Goal: Check status: Check status

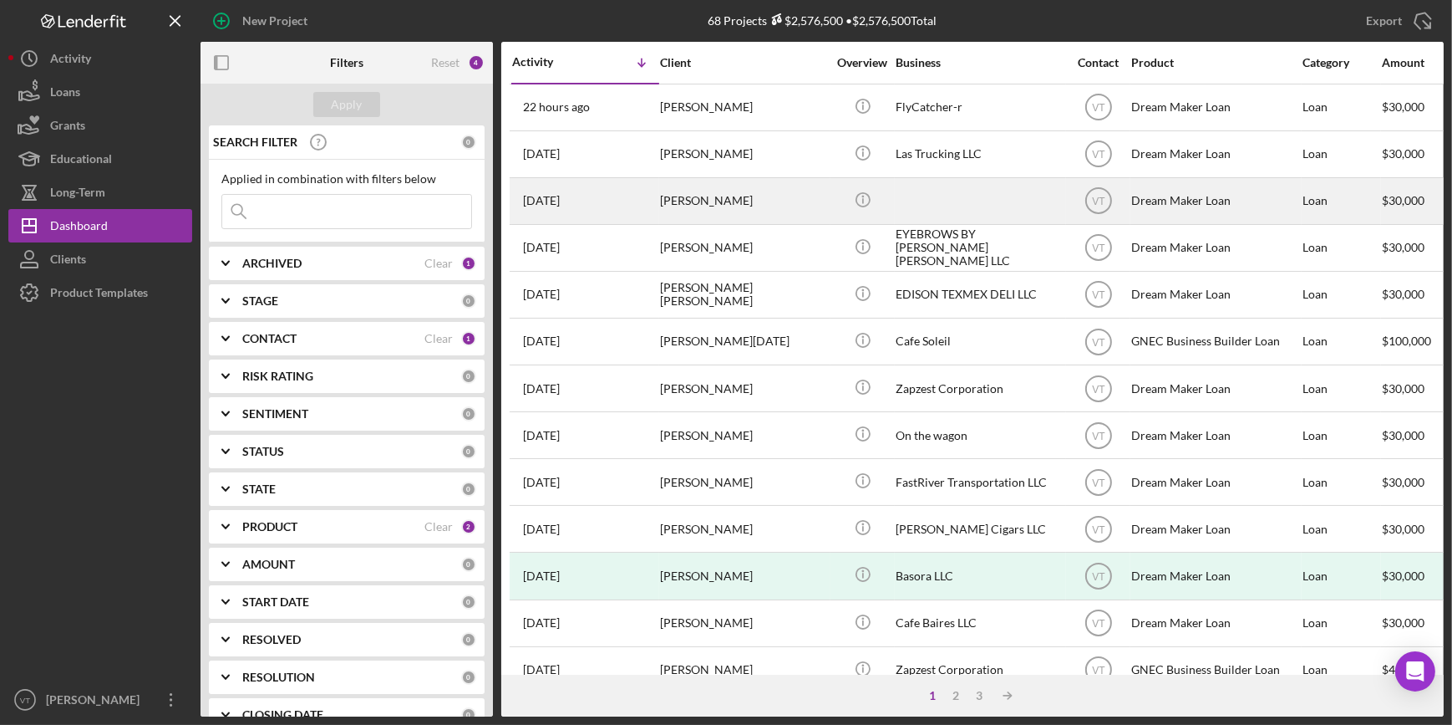
click at [804, 205] on div "[PERSON_NAME]" at bounding box center [743, 201] width 167 height 44
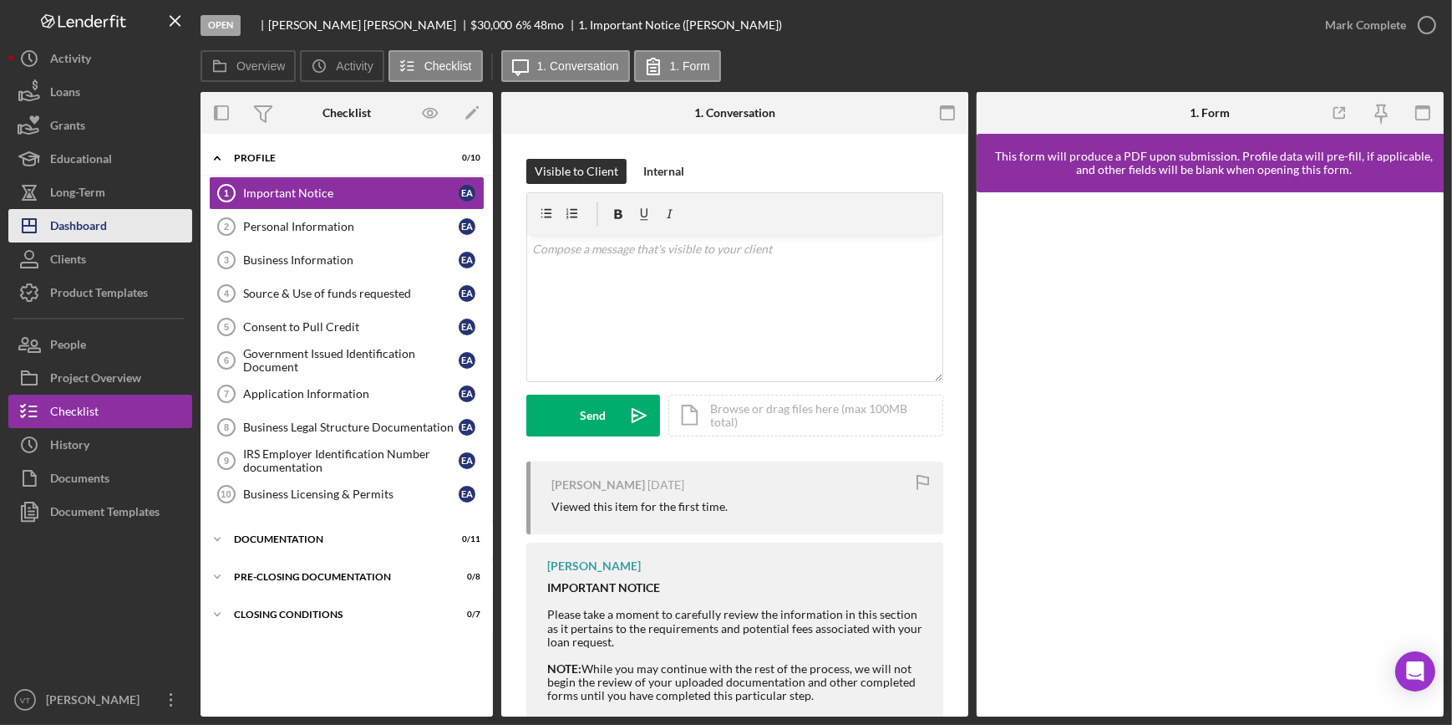
click at [137, 215] on button "Icon/Dashboard Dashboard" at bounding box center [100, 225] width 184 height 33
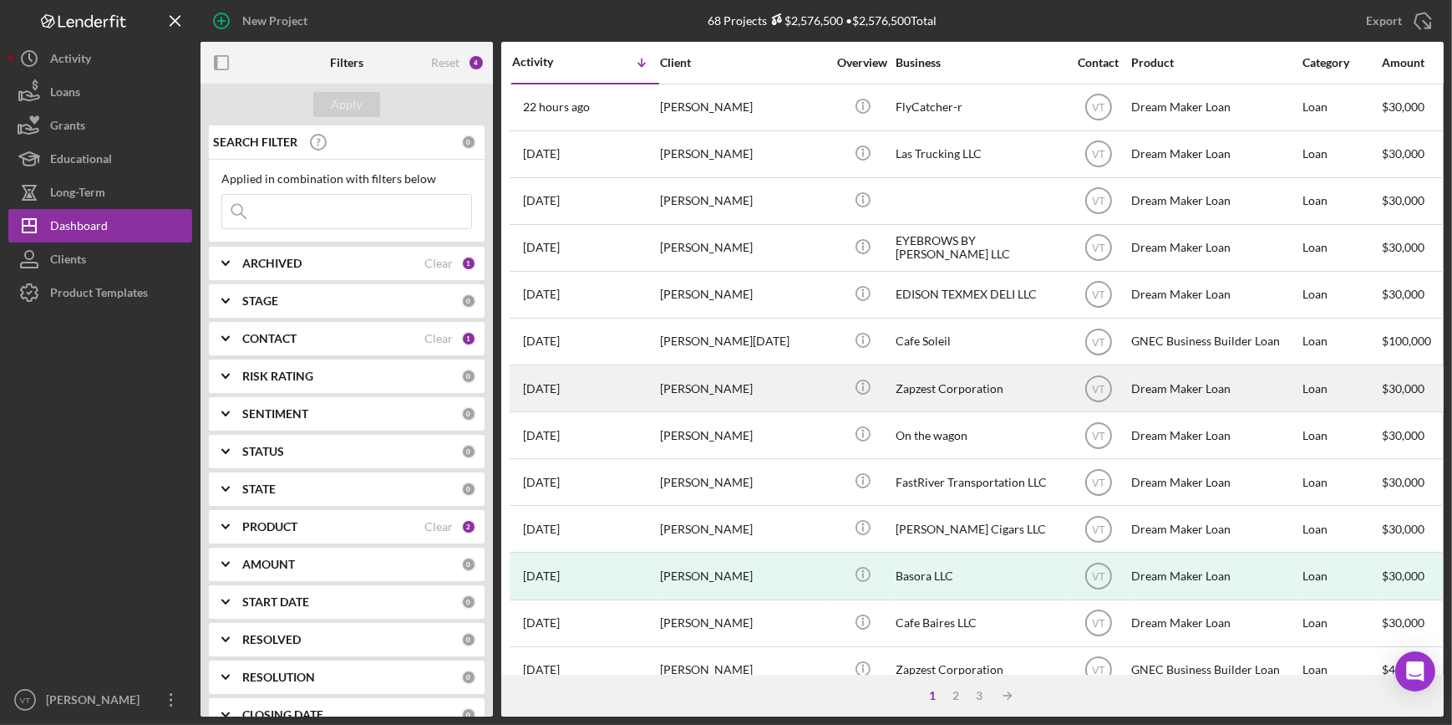
click at [642, 389] on div "[DATE] [PERSON_NAME]" at bounding box center [585, 388] width 146 height 44
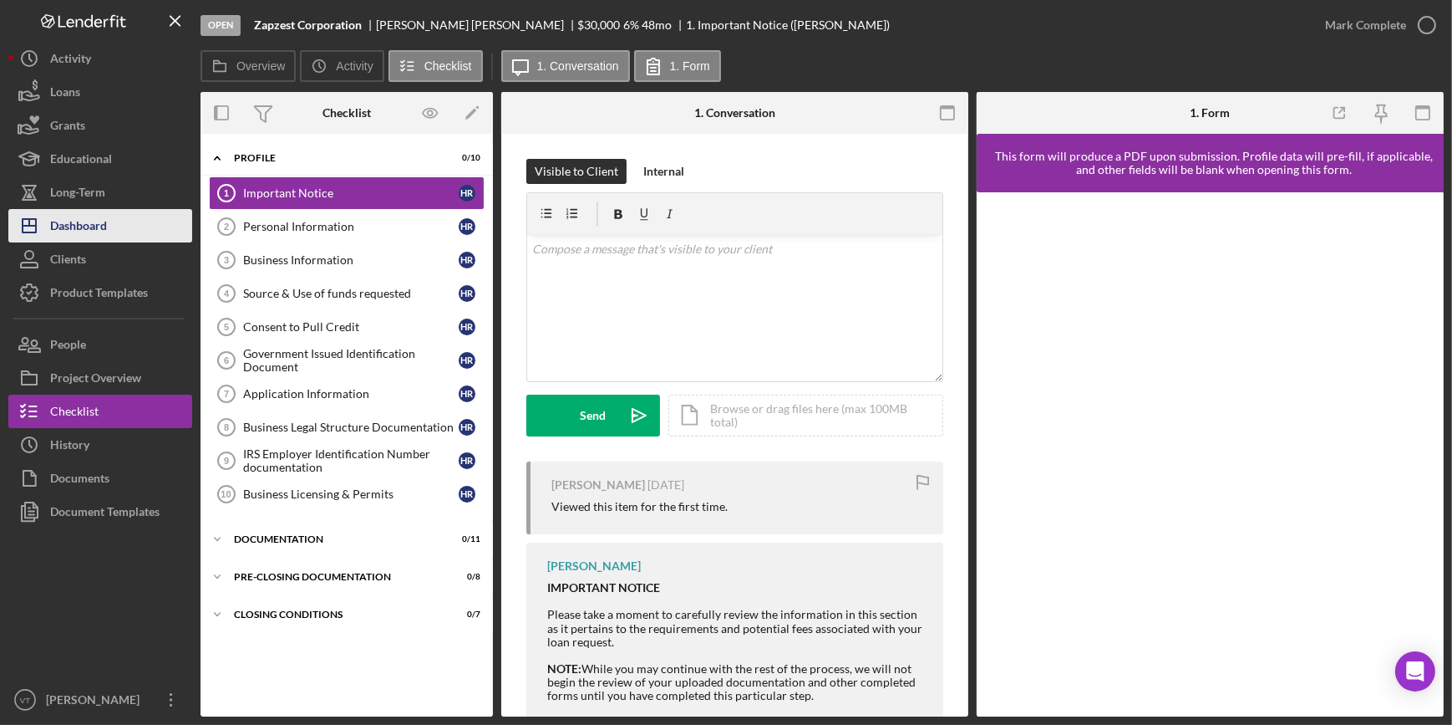
click at [152, 229] on button "Icon/Dashboard Dashboard" at bounding box center [100, 225] width 184 height 33
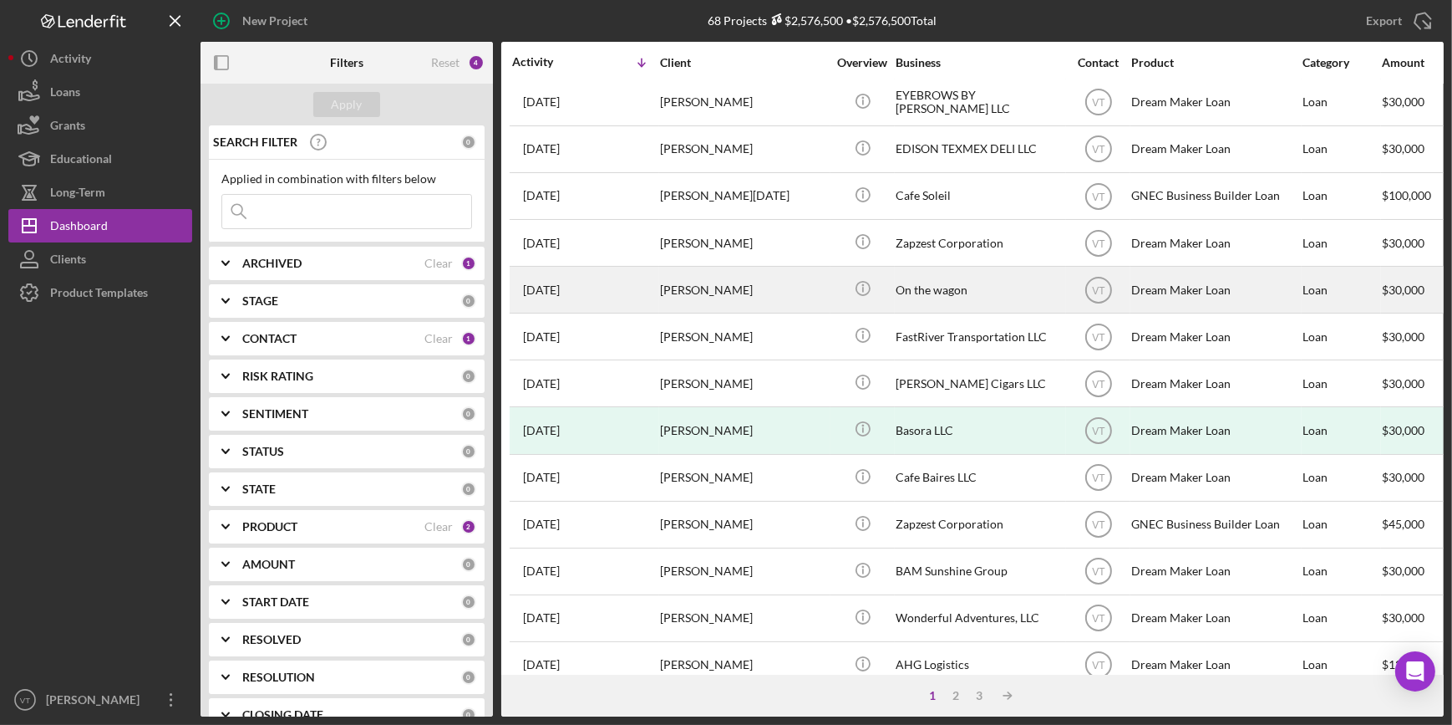
scroll to position [151, 0]
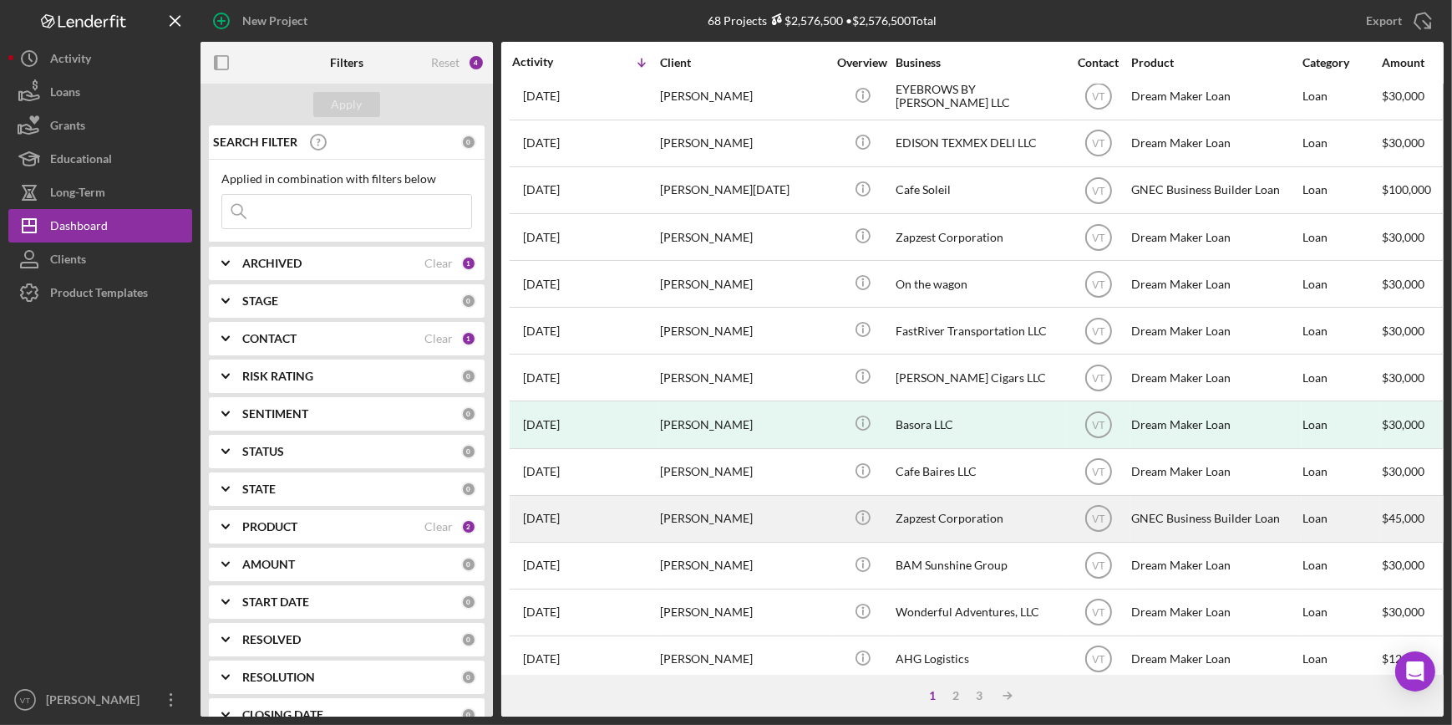
click at [768, 526] on div "[PERSON_NAME]" at bounding box center [743, 518] width 167 height 44
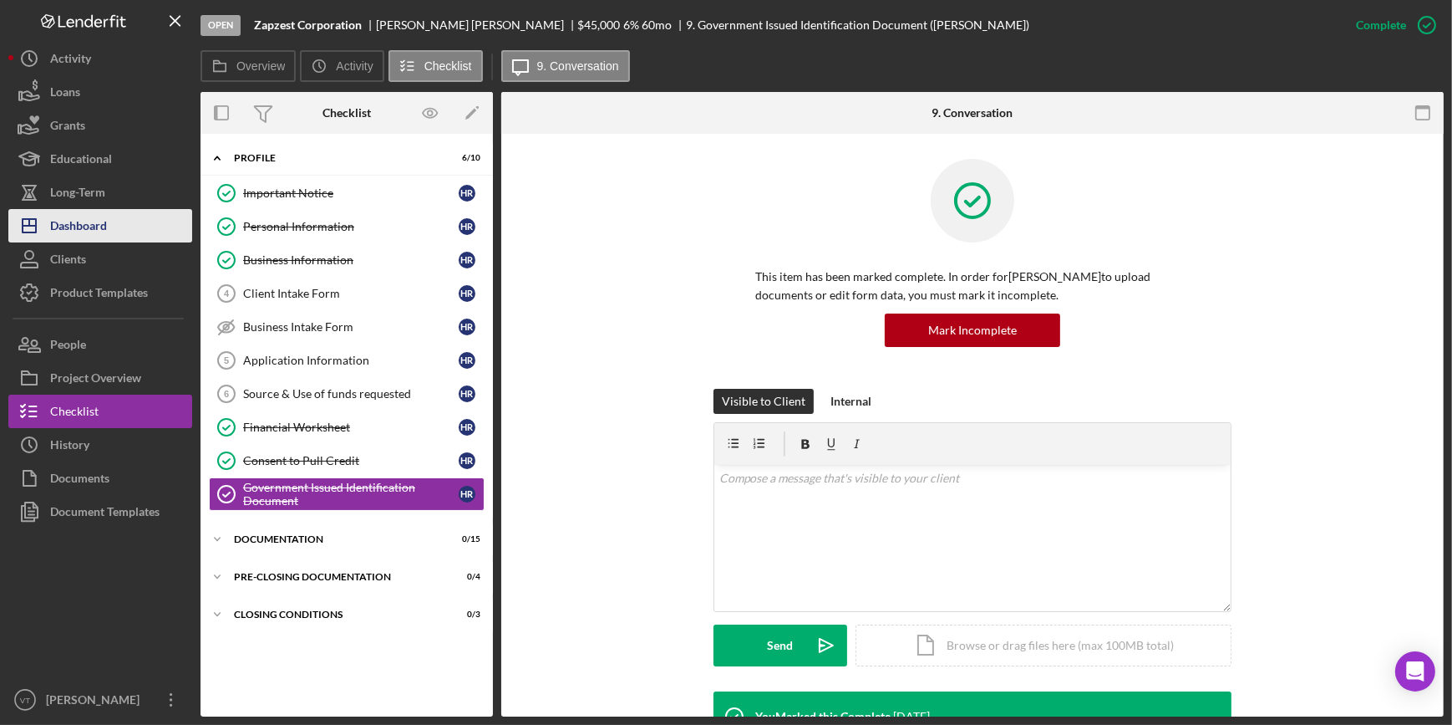
click at [101, 224] on div "Dashboard" at bounding box center [78, 228] width 57 height 38
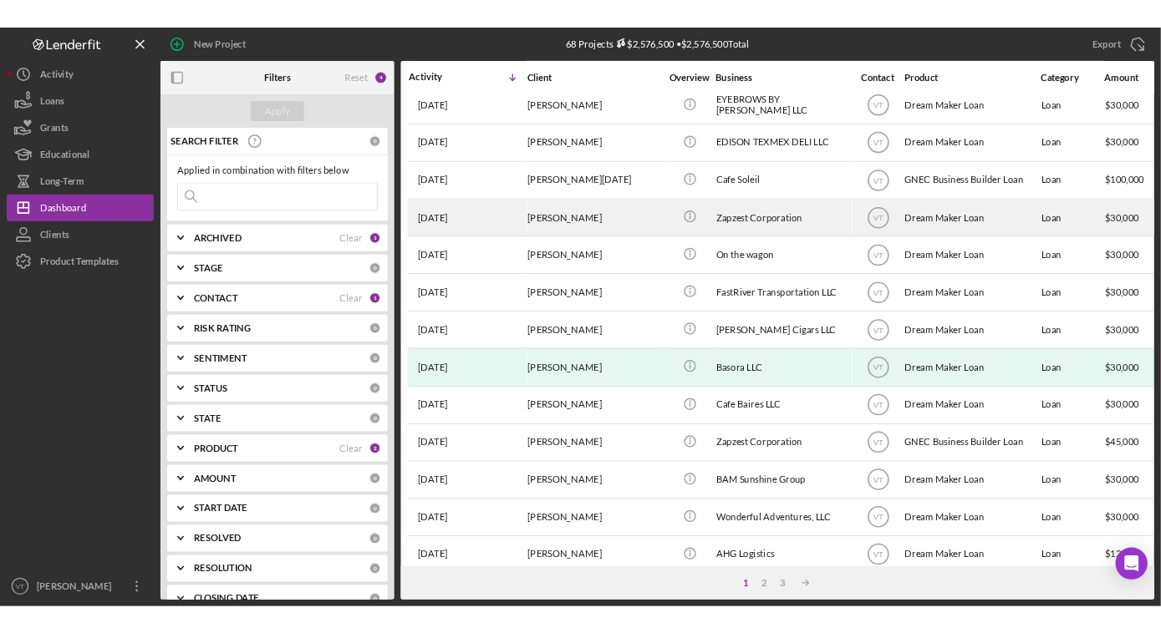
scroll to position [151, 0]
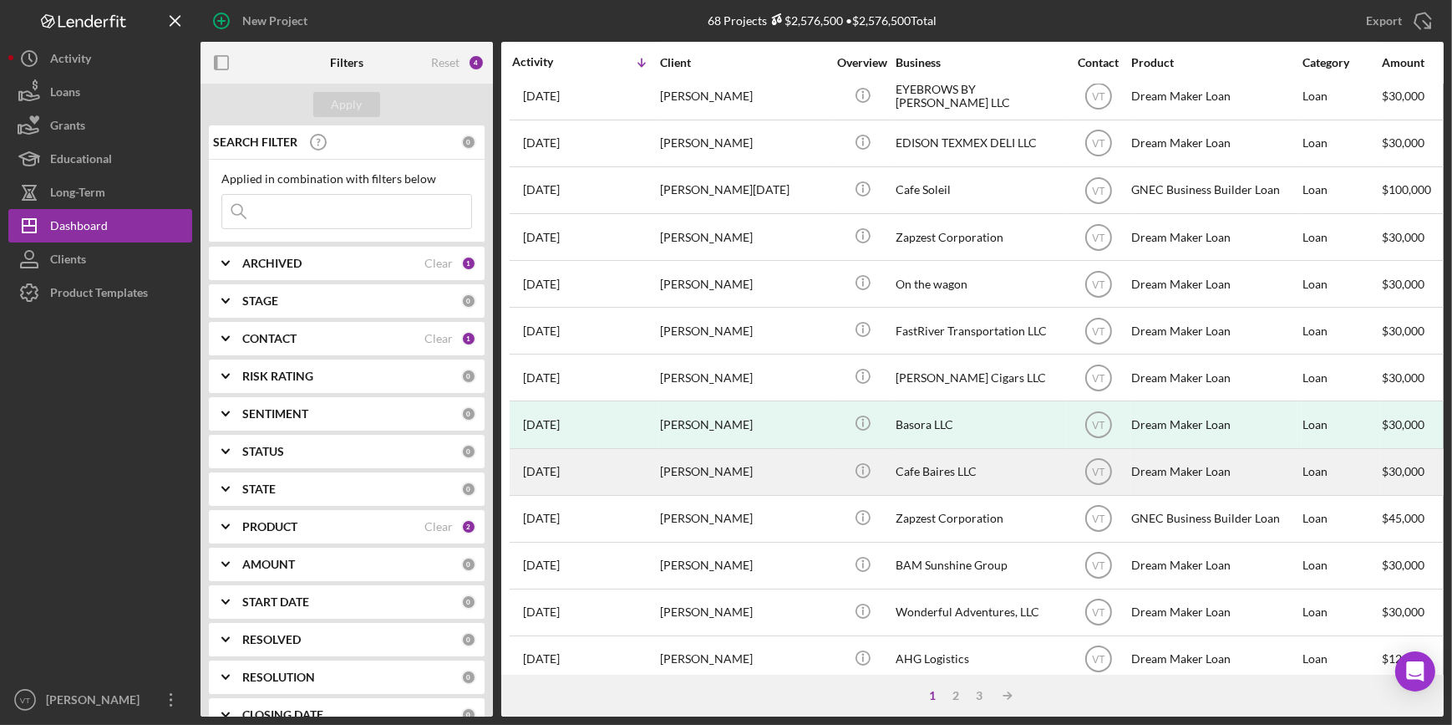
click at [733, 491] on div "[PERSON_NAME]" at bounding box center [743, 472] width 167 height 44
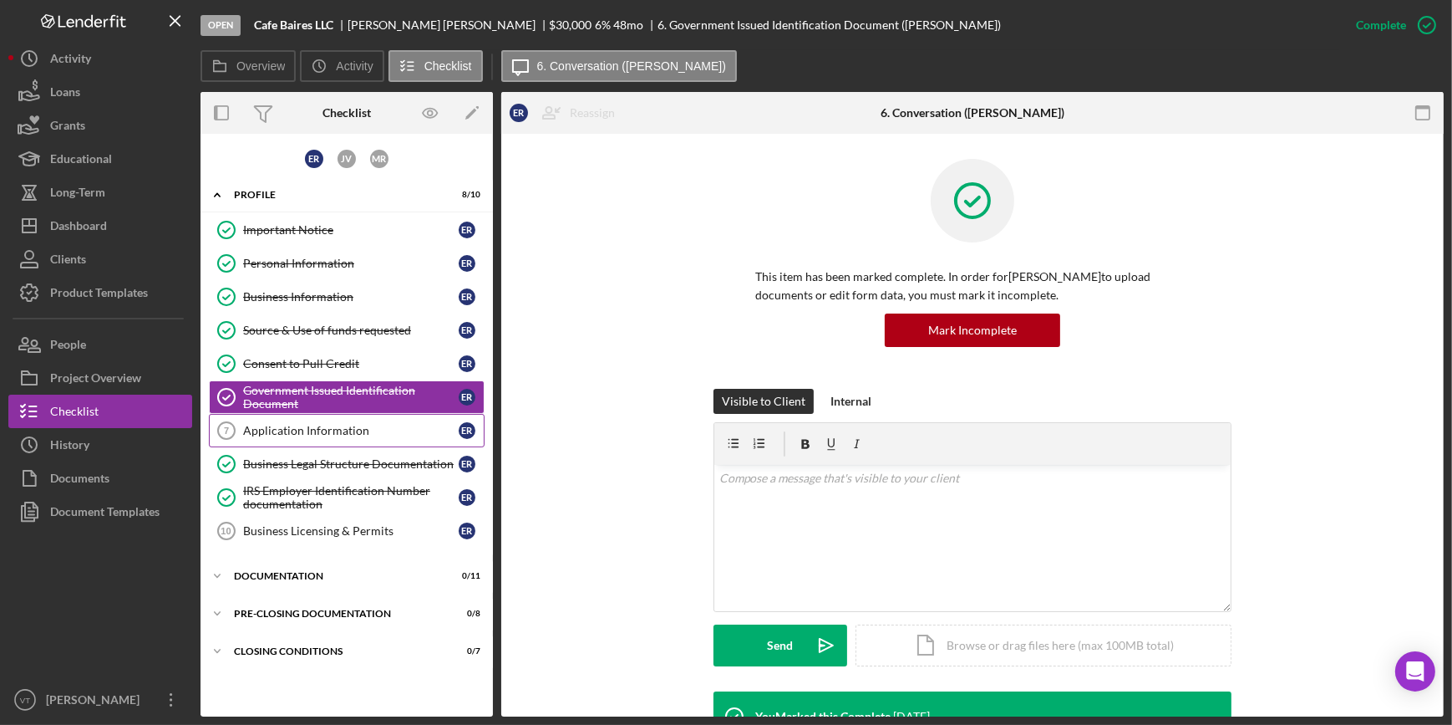
click at [338, 418] on link "Application Information 7 Application Information E R" at bounding box center [347, 430] width 276 height 33
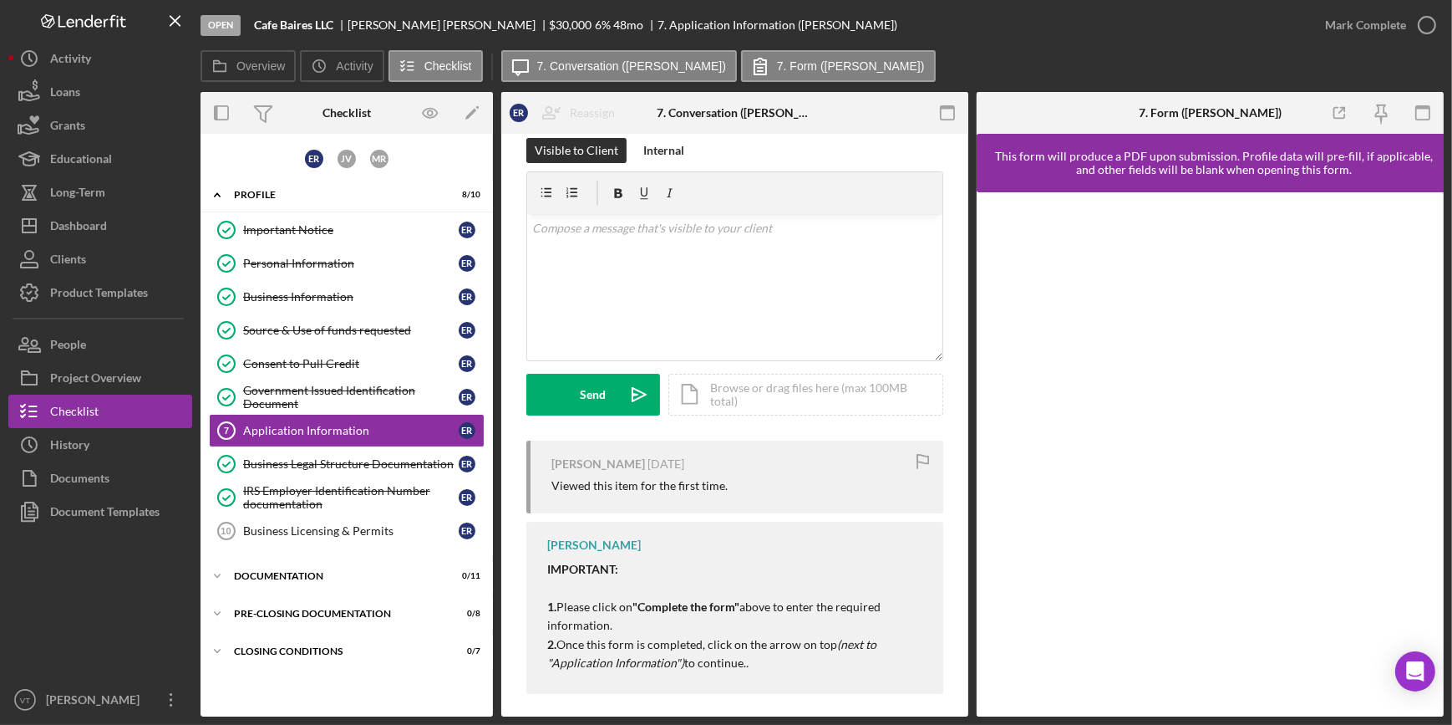
scroll to position [31, 0]
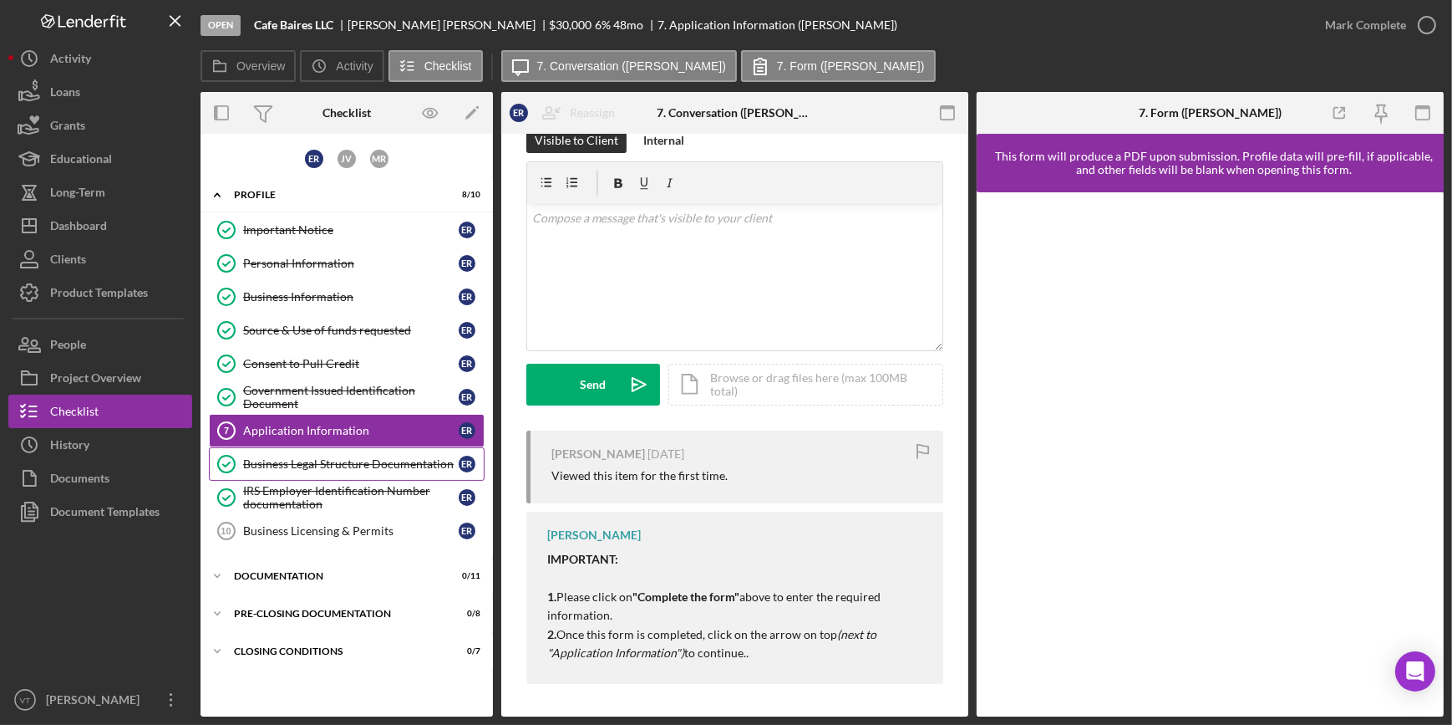
click at [373, 460] on div "Business Legal Structure Documentation" at bounding box center [351, 463] width 216 height 13
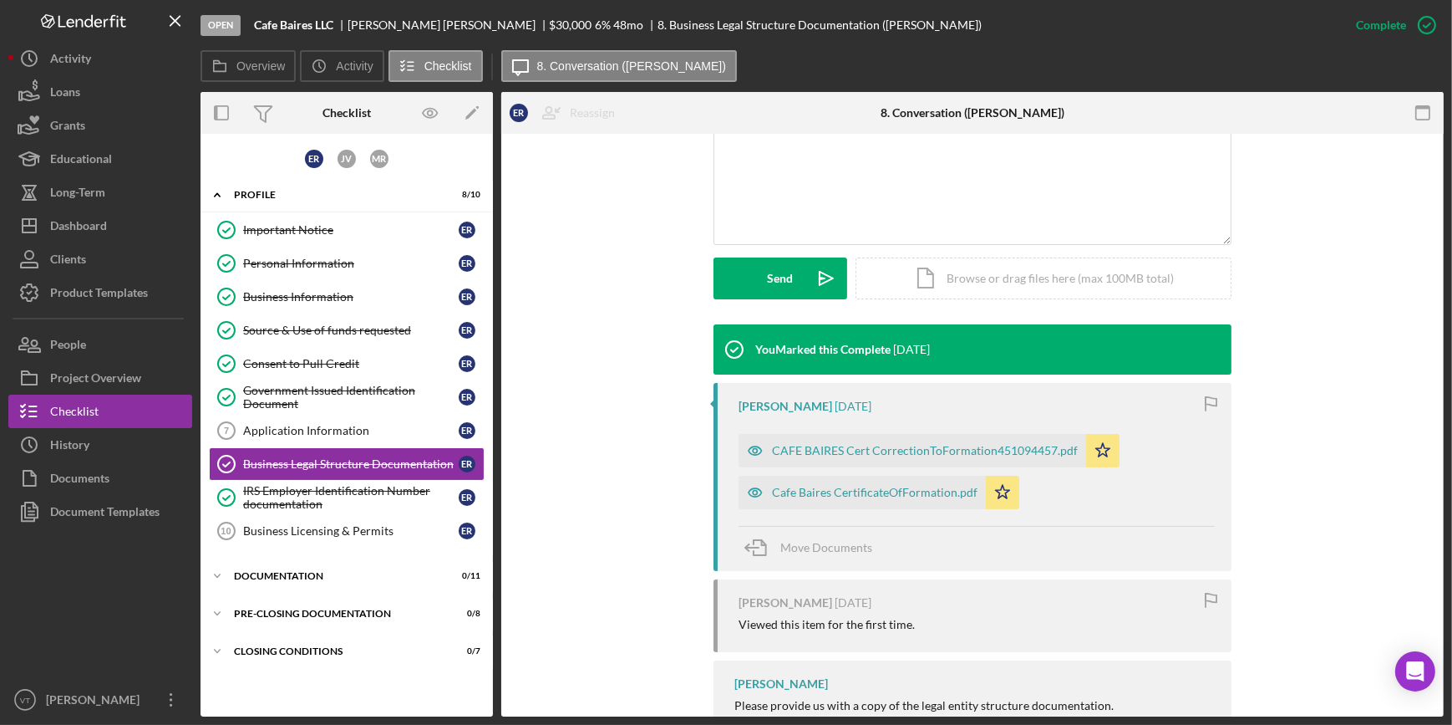
scroll to position [379, 0]
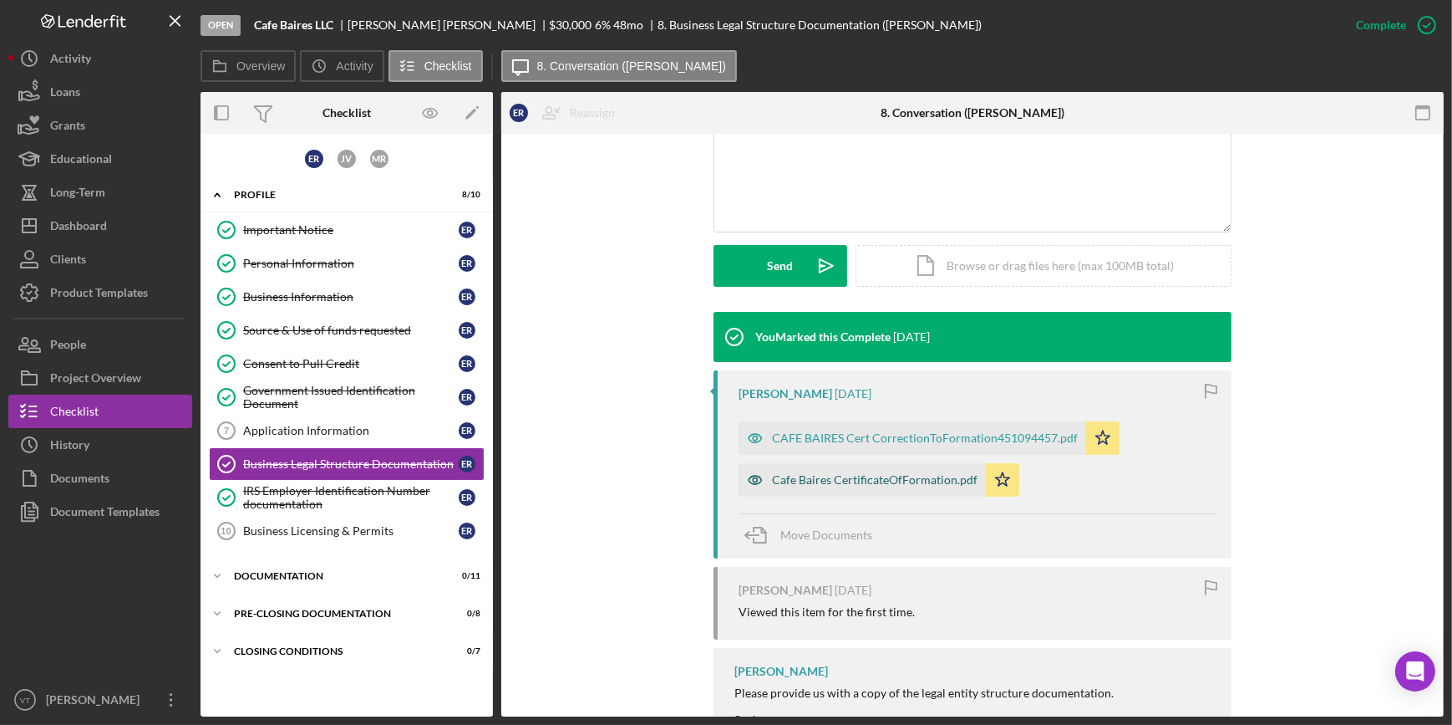
click at [886, 468] on div "Cafe Baires CertificateOfFormation.pdf" at bounding box center [862, 479] width 247 height 33
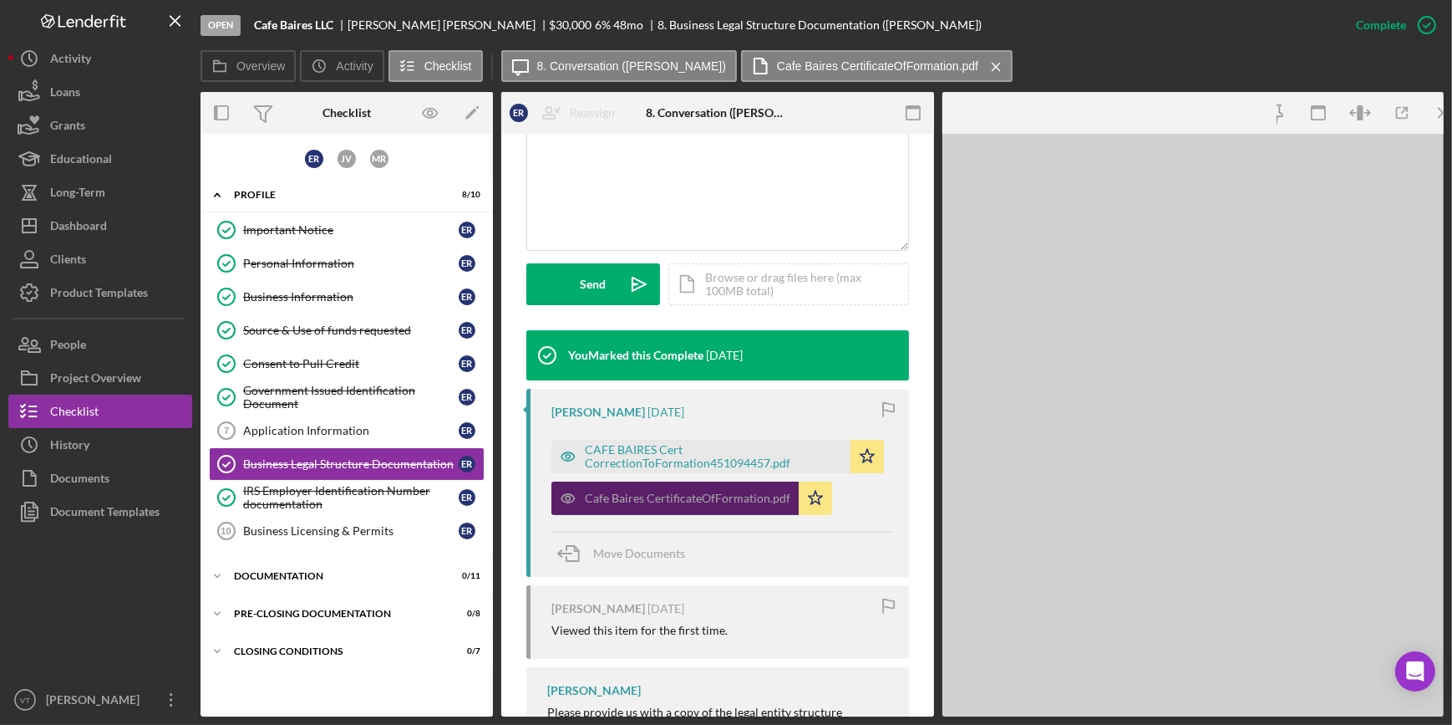
scroll to position [399, 0]
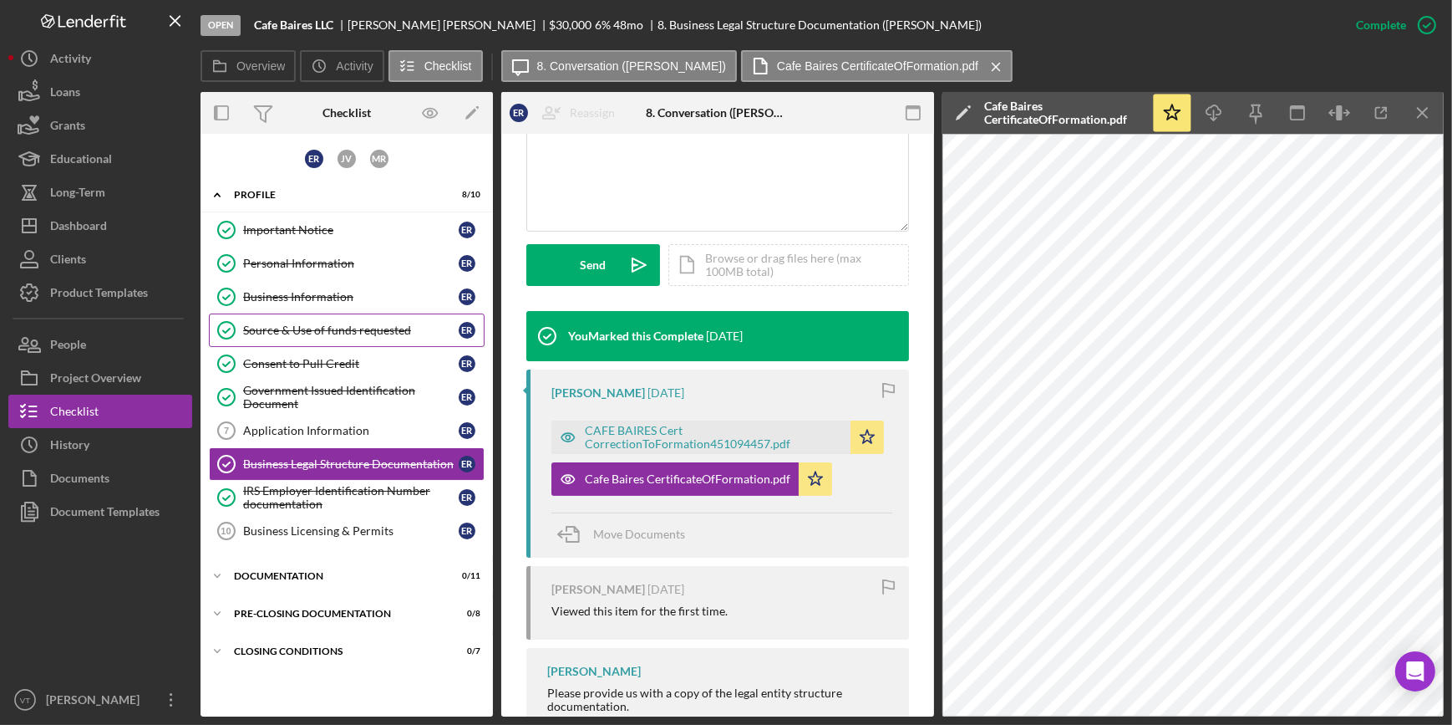
click at [316, 323] on div "Source & Use of funds requested" at bounding box center [351, 329] width 216 height 13
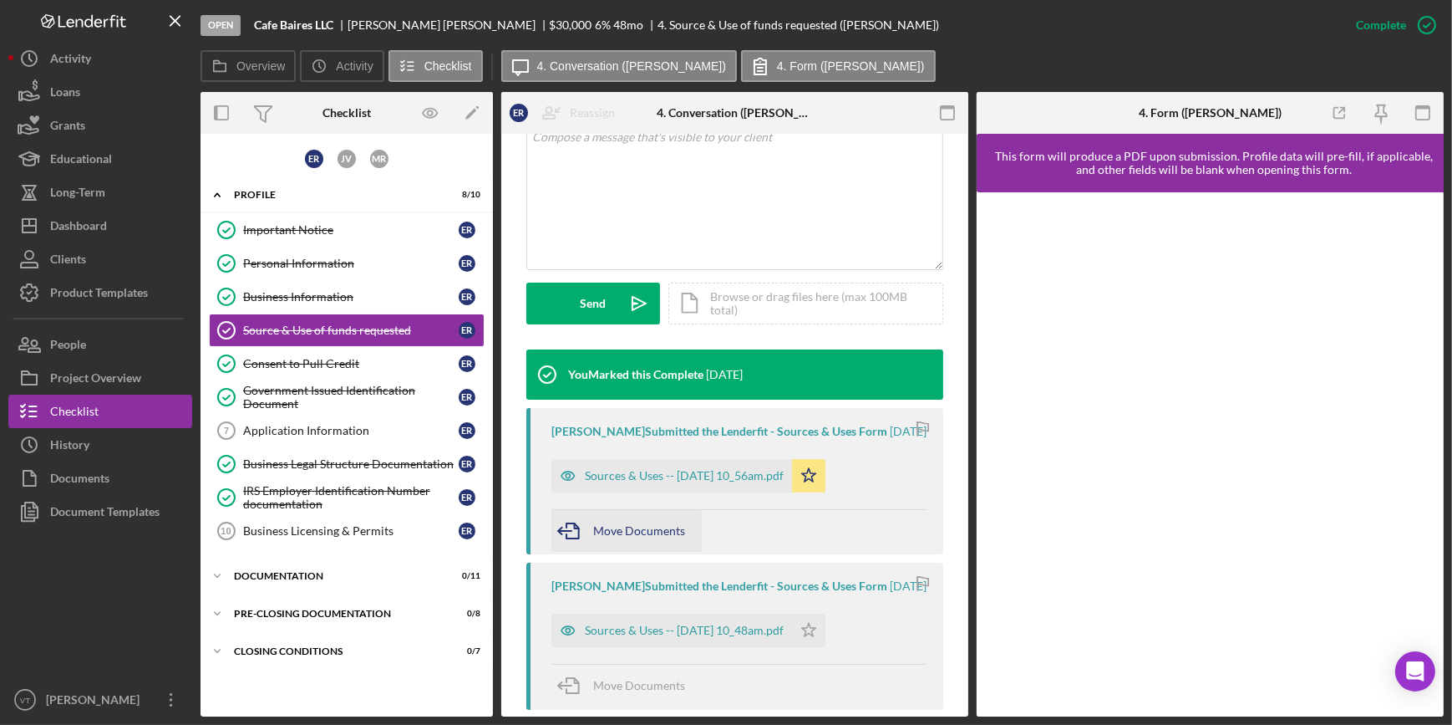
scroll to position [455, 0]
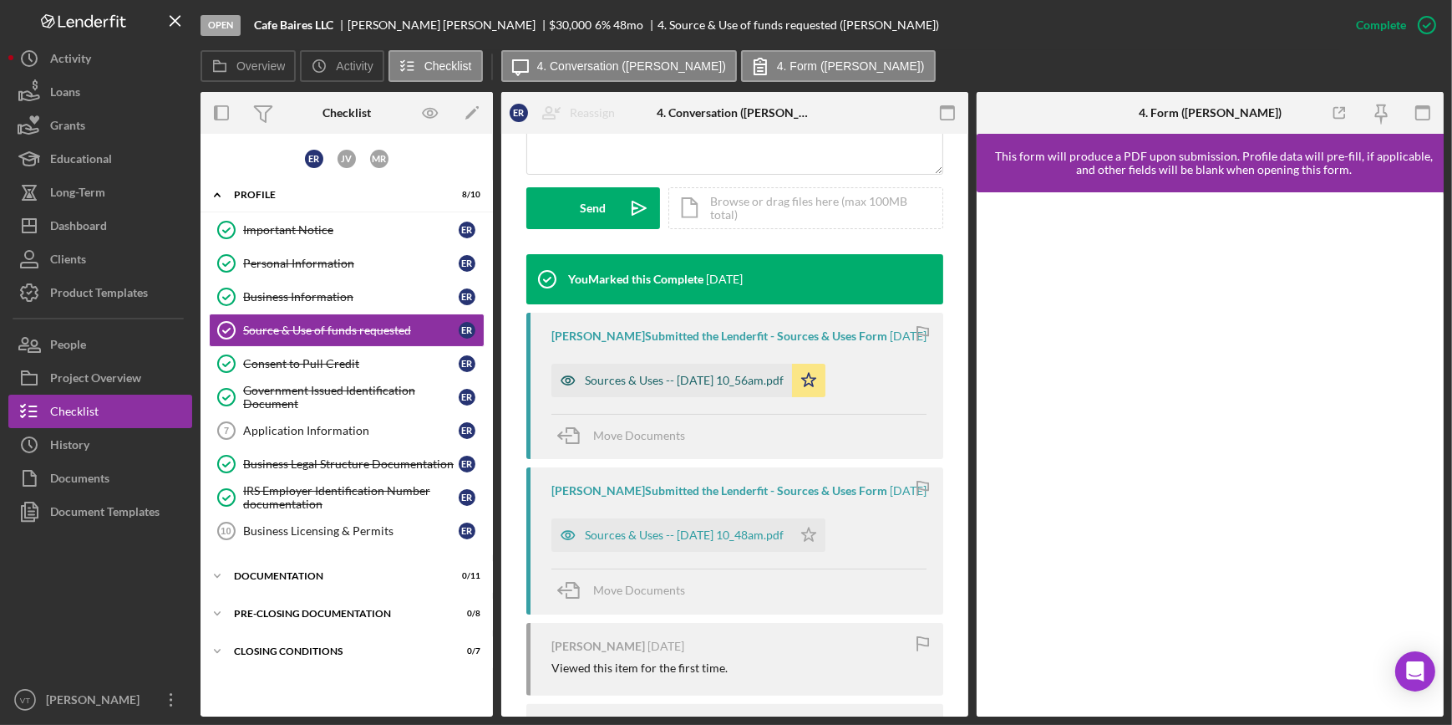
click at [645, 387] on div "Sources & Uses -- [DATE] 10_56am.pdf" at bounding box center [684, 380] width 199 height 13
